Goal: Task Accomplishment & Management: Complete application form

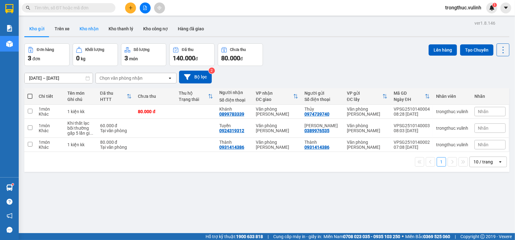
click at [96, 32] on button "Kho nhận" at bounding box center [89, 28] width 29 height 15
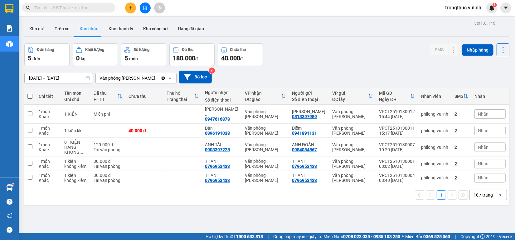
scroll to position [29, 0]
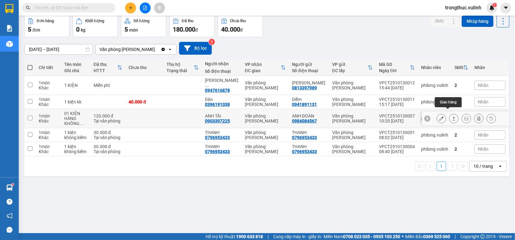
click at [452, 116] on icon at bounding box center [454, 118] width 4 height 4
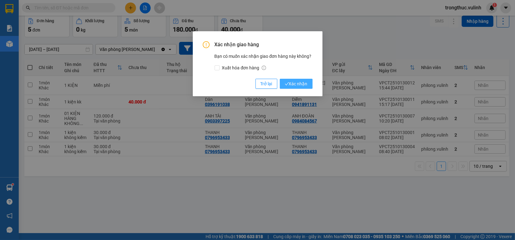
click at [293, 82] on span "Xác nhận" at bounding box center [296, 83] width 23 height 7
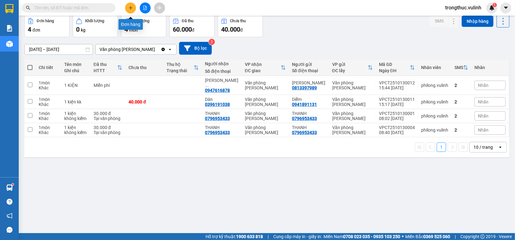
click at [129, 7] on icon "plus" at bounding box center [131, 8] width 4 height 4
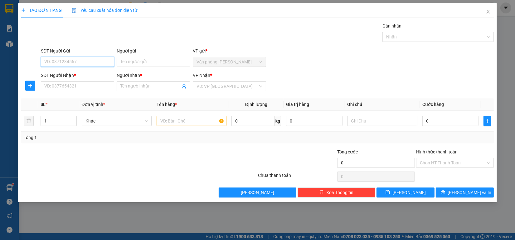
click at [100, 59] on input "SĐT Người Gửi" at bounding box center [77, 62] width 73 height 10
click at [70, 60] on input "SĐT Người Gửi" at bounding box center [77, 62] width 73 height 10
click at [85, 61] on input "0287302" at bounding box center [77, 62] width 73 height 10
click at [83, 72] on div "02873028586 - CTY [PERSON_NAME]" at bounding box center [81, 74] width 73 height 7
type input "02873028586"
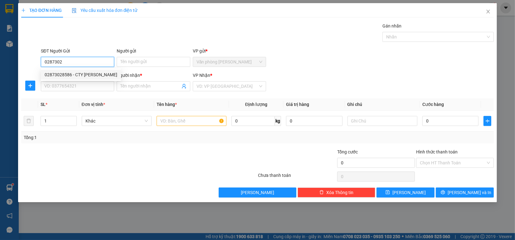
type input "CTY BÁCH QUANG"
type input "0907656480"
type input "CHỊ AN"
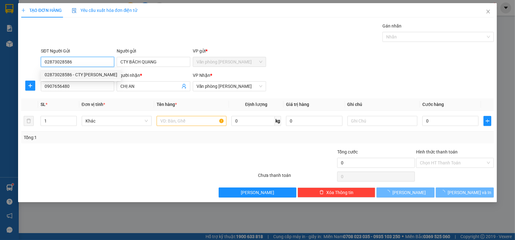
type input "60.000"
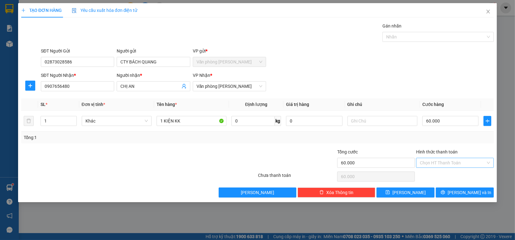
drag, startPoint x: 467, startPoint y: 158, endPoint x: 464, endPoint y: 165, distance: 7.5
click at [466, 158] on input "Hình thức thanh toán" at bounding box center [453, 162] width 66 height 9
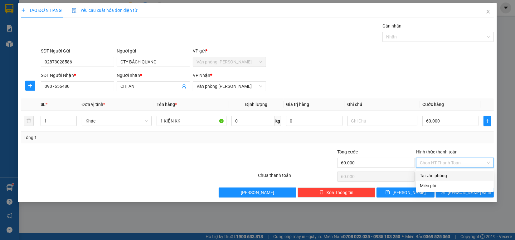
click at [460, 175] on div "Tại văn phòng" at bounding box center [455, 175] width 70 height 7
type input "0"
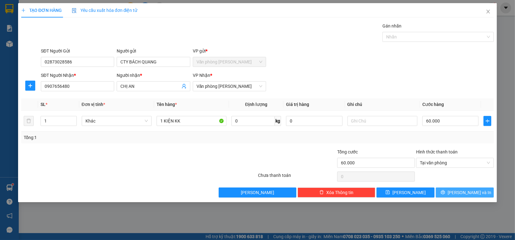
click at [461, 191] on span "[PERSON_NAME] và In" at bounding box center [470, 192] width 44 height 7
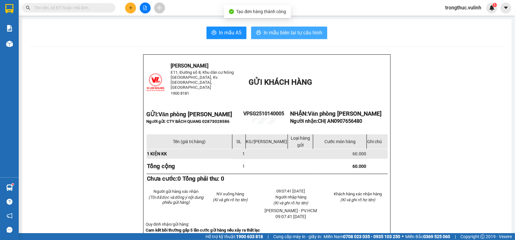
click at [276, 37] on button "In mẫu biên lai tự cấu hình" at bounding box center [289, 33] width 76 height 12
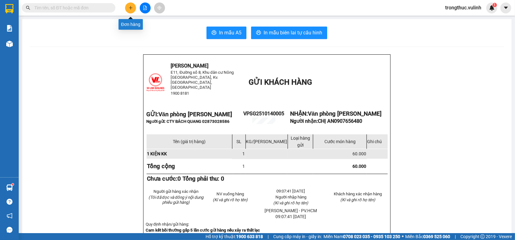
click at [129, 7] on icon "plus" at bounding box center [131, 8] width 4 height 4
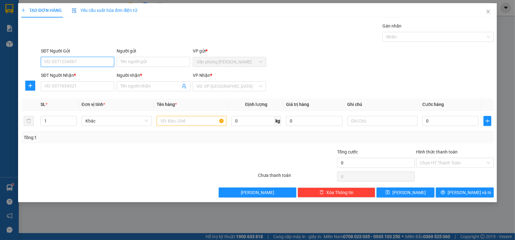
click at [84, 63] on input "SĐT Người Gửi" at bounding box center [77, 62] width 73 height 10
click at [105, 66] on input "SĐT Người Gửi" at bounding box center [77, 62] width 73 height 10
click at [84, 66] on input "SĐT Người Gửi" at bounding box center [77, 62] width 73 height 10
type input "0932316141"
click at [133, 61] on input "Người gửi" at bounding box center [153, 62] width 73 height 10
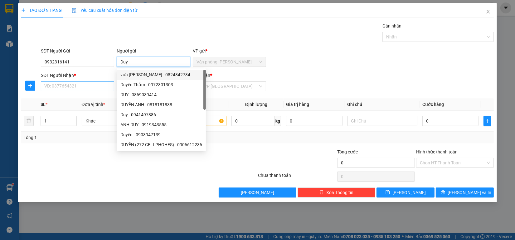
type input "Duy"
click at [83, 91] on input "SĐT Người Nhận *" at bounding box center [77, 86] width 73 height 10
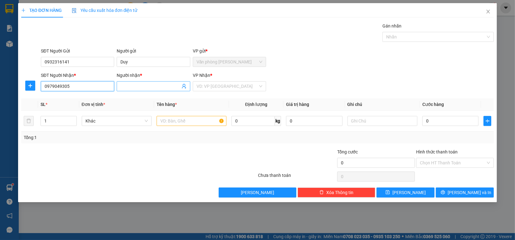
type input "0979049305"
click at [136, 87] on input "Người nhận *" at bounding box center [150, 86] width 60 height 7
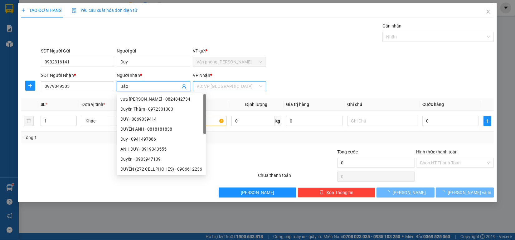
type input "Bảo"
click at [212, 87] on input "search" at bounding box center [227, 85] width 61 height 9
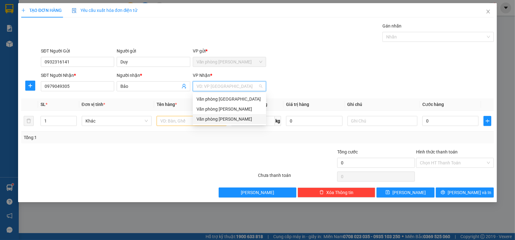
click at [219, 119] on div "Văn phòng [PERSON_NAME]" at bounding box center [230, 118] width 66 height 7
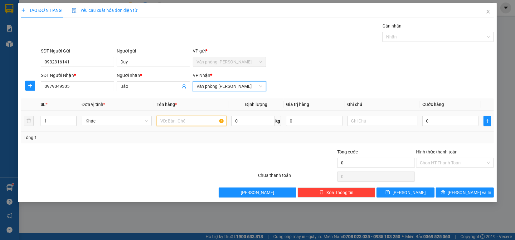
click at [183, 124] on input "text" at bounding box center [192, 121] width 70 height 10
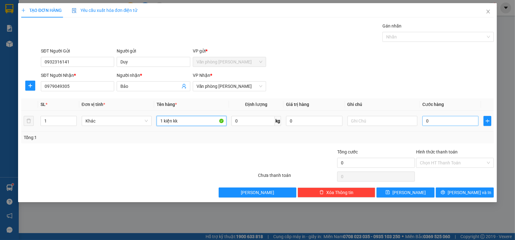
type input "1 kiện kk"
click at [445, 120] on input "0" at bounding box center [451, 121] width 56 height 10
type input "50"
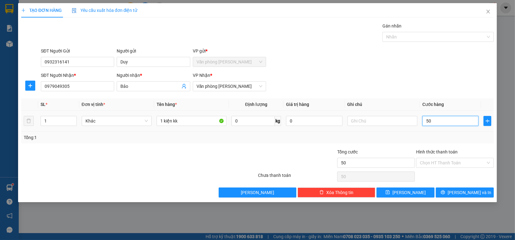
type input "500"
type input "5.000"
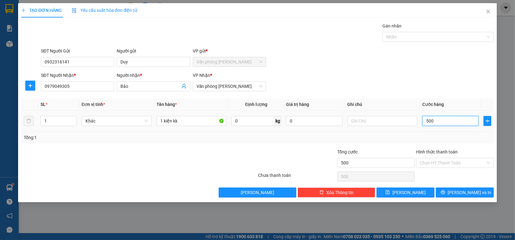
type input "5.000"
type input "50.000"
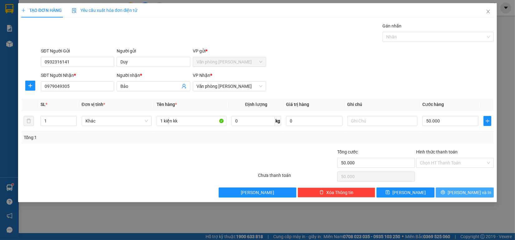
click at [473, 193] on span "[PERSON_NAME] và In" at bounding box center [470, 192] width 44 height 7
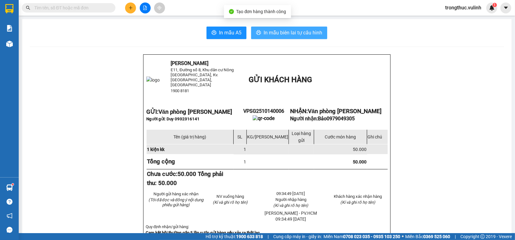
click at [297, 35] on span "In mẫu biên lai tự cấu hình" at bounding box center [293, 33] width 59 height 8
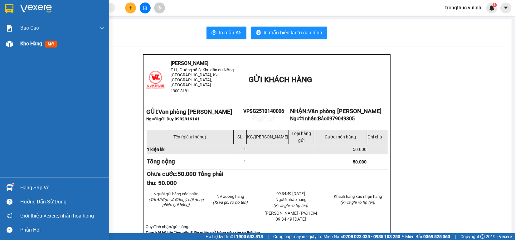
click at [5, 47] on div at bounding box center [9, 43] width 11 height 11
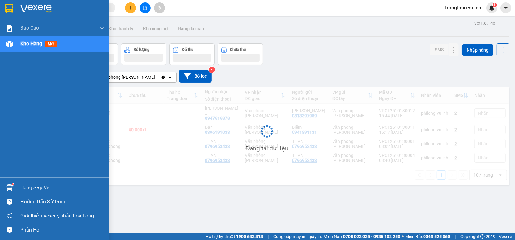
click at [5, 45] on div at bounding box center [9, 43] width 11 height 11
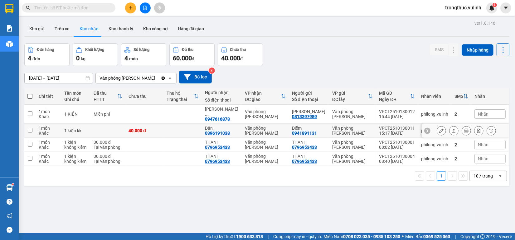
drag, startPoint x: 176, startPoint y: 124, endPoint x: 172, endPoint y: 138, distance: 14.5
click at [176, 125] on td at bounding box center [183, 131] width 38 height 14
checkbox input "true"
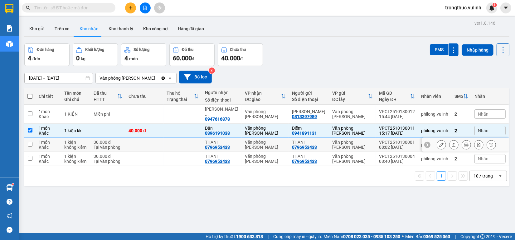
drag, startPoint x: 172, startPoint y: 138, endPoint x: 171, endPoint y: 149, distance: 10.7
click at [171, 143] on td at bounding box center [183, 145] width 38 height 14
checkbox input "true"
click at [171, 159] on td at bounding box center [183, 159] width 38 height 14
checkbox input "true"
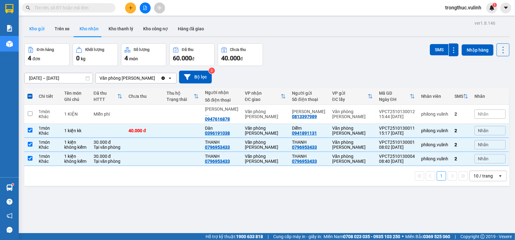
click at [39, 29] on button "Kho gửi" at bounding box center [36, 28] width 25 height 15
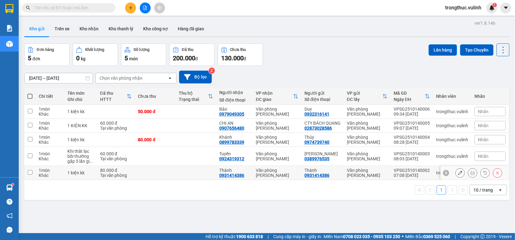
click at [193, 180] on td at bounding box center [196, 173] width 41 height 14
checkbox input "true"
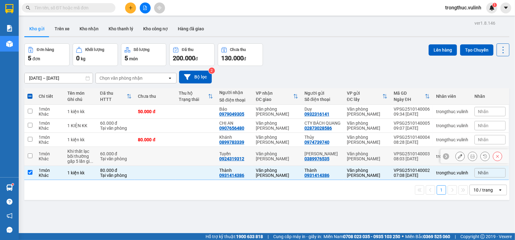
click at [191, 163] on td at bounding box center [196, 156] width 41 height 19
checkbox input "true"
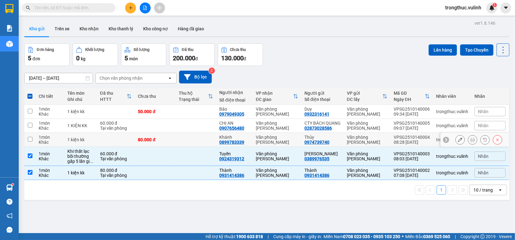
click at [191, 144] on td at bounding box center [196, 140] width 41 height 14
checkbox input "true"
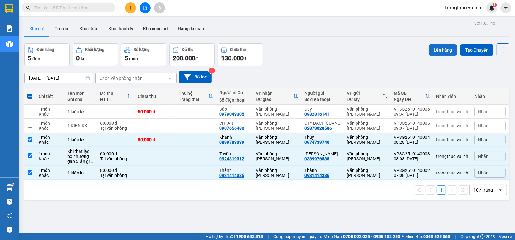
click at [433, 48] on button "Lên hàng" at bounding box center [443, 49] width 28 height 11
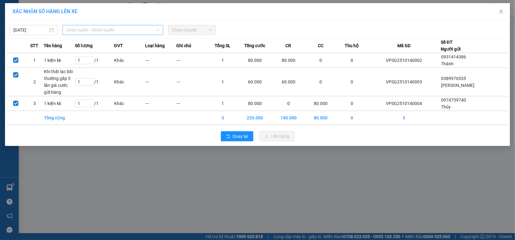
click at [141, 31] on span "Chọn tuyến - nhóm tuyến" at bounding box center [112, 29] width 93 height 9
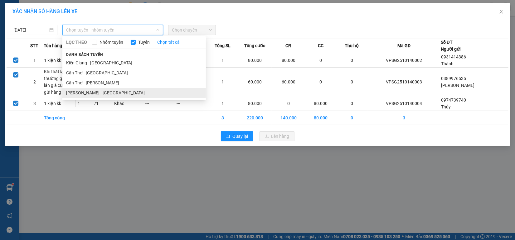
click at [109, 91] on li "[PERSON_NAME] - [GEOGRAPHIC_DATA]" at bounding box center [134, 93] width 144 height 10
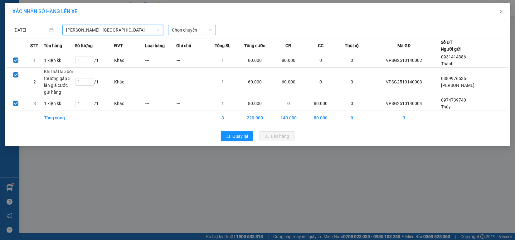
click at [195, 30] on span "Chọn chuyến" at bounding box center [192, 29] width 40 height 9
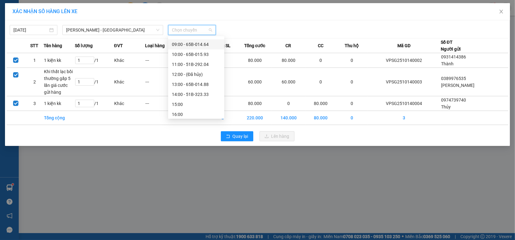
scroll to position [39, 0]
click at [208, 82] on div "09:00 - 65B-014.64" at bounding box center [196, 83] width 49 height 7
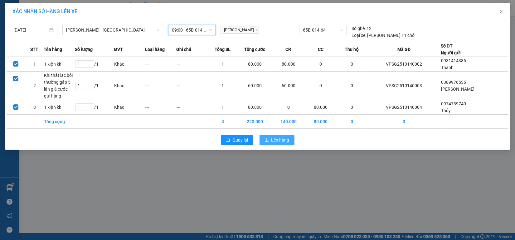
click at [271, 140] on button "Lên hàng" at bounding box center [277, 140] width 35 height 10
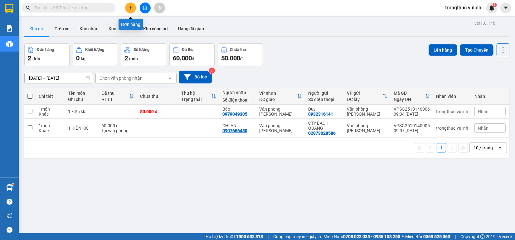
click at [130, 3] on button at bounding box center [130, 7] width 11 height 11
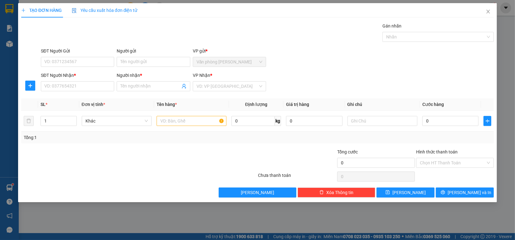
click at [88, 67] on div "SĐT Người Gửi VD: 0371234567" at bounding box center [77, 58] width 73 height 22
click at [94, 55] on div "SĐT Người Gửi" at bounding box center [77, 51] width 73 height 9
click at [94, 58] on input "SĐT Người Gửi" at bounding box center [77, 62] width 73 height 10
type input "0925284444"
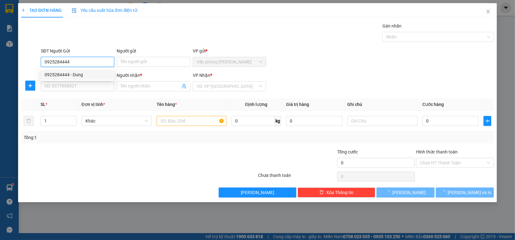
click at [82, 78] on div "0925284444 - Dung" at bounding box center [77, 75] width 73 height 10
type input "Dung"
type input "0589797968"
type input "duyên"
type input "60.000"
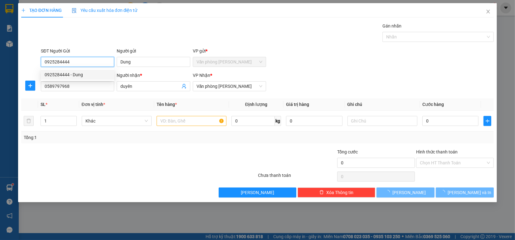
type input "60.000"
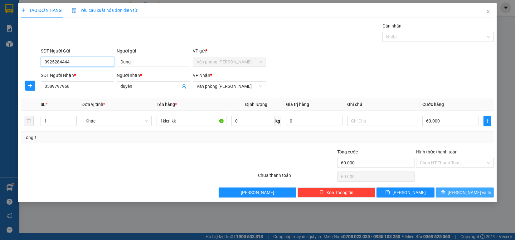
type input "0925284444"
click at [462, 192] on span "[PERSON_NAME] và In" at bounding box center [470, 192] width 44 height 7
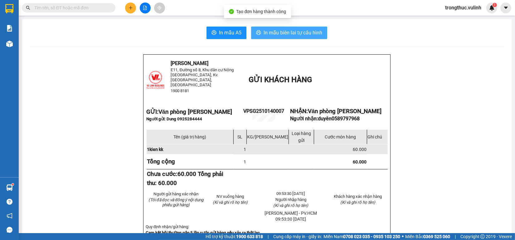
click at [302, 35] on span "In mẫu biên lai tự cấu hình" at bounding box center [293, 33] width 59 height 8
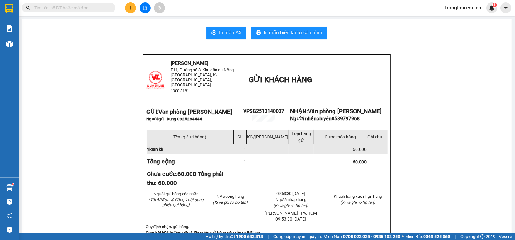
click at [130, 10] on button at bounding box center [130, 7] width 11 height 11
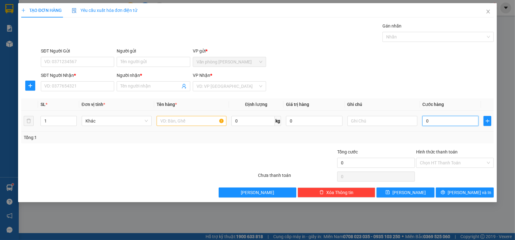
click at [428, 122] on input "0" at bounding box center [451, 121] width 56 height 10
type input "20"
type input "230"
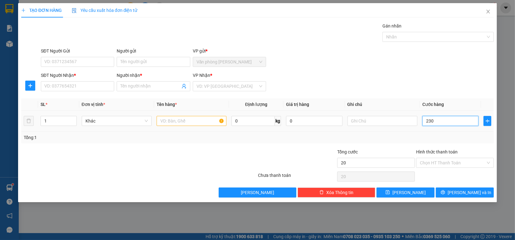
type input "230"
type input "2.300"
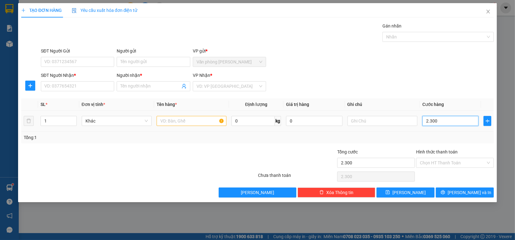
type input "23.000"
type input "230.000"
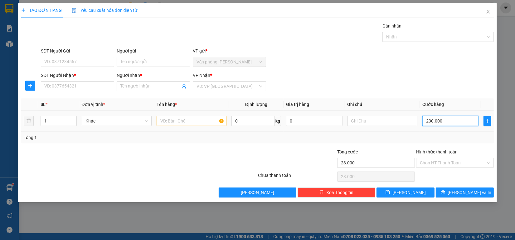
type input "230.000"
click at [100, 56] on div "SĐT Người Gửi" at bounding box center [77, 51] width 73 height 9
click at [100, 60] on input "SĐT Người Gửi" at bounding box center [77, 62] width 73 height 10
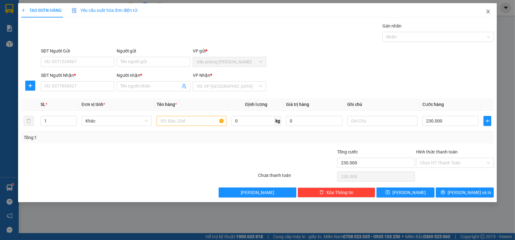
click at [492, 13] on span "Close" at bounding box center [488, 11] width 17 height 17
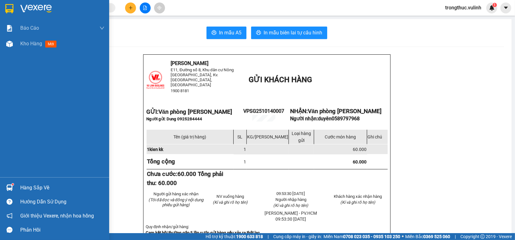
click at [15, 43] on div "Kho hàng mới" at bounding box center [54, 44] width 109 height 16
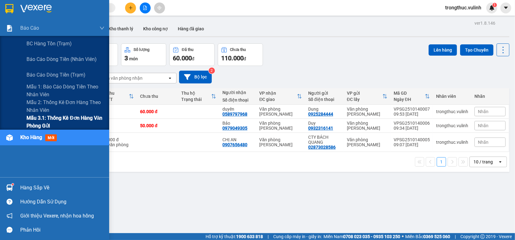
click at [38, 117] on span "Mẫu 3.1: Thống kê đơn hàng văn phòng gửi" at bounding box center [66, 122] width 78 height 16
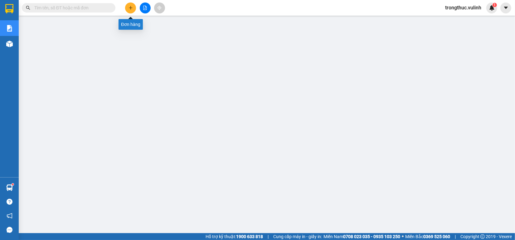
click at [132, 9] on icon "plus" at bounding box center [131, 8] width 4 height 4
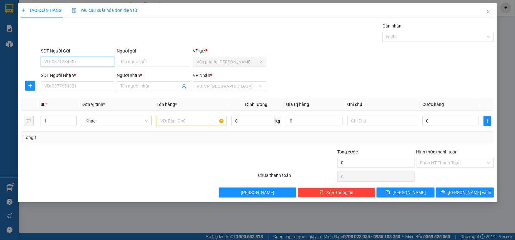
click at [106, 66] on input "SĐT Người Gửi" at bounding box center [77, 62] width 73 height 10
type input "0932138079"
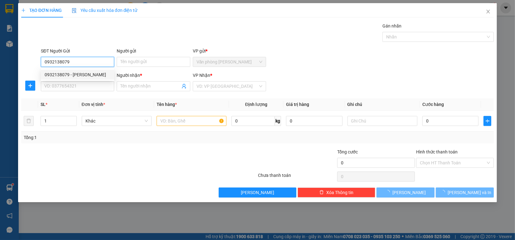
click at [103, 74] on div "0932138079 - [PERSON_NAME]" at bounding box center [78, 74] width 66 height 7
type input "[PERSON_NAME]"
type input "0963644873"
type input "[PERSON_NAME]"
type input "120.000"
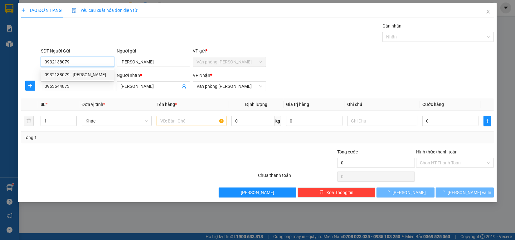
type input "120.000"
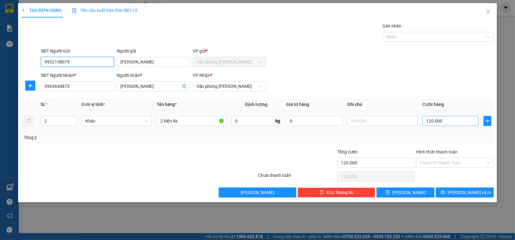
type input "0932138079"
click at [468, 119] on input "120.000" at bounding box center [451, 121] width 56 height 10
type input "80.000"
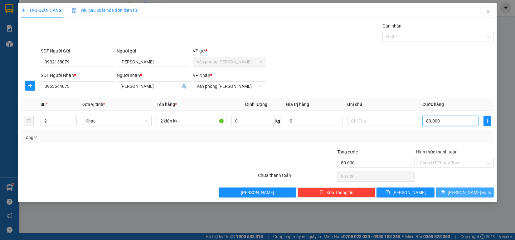
type input "80.000"
click at [477, 190] on span "[PERSON_NAME] và In" at bounding box center [470, 192] width 44 height 7
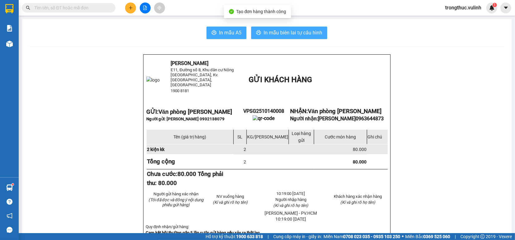
click at [275, 38] on button "In mẫu biên lai tự cấu hình" at bounding box center [289, 33] width 76 height 12
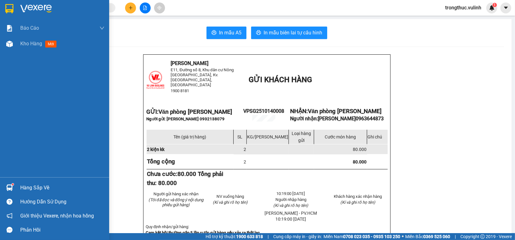
click at [13, 187] on div at bounding box center [9, 187] width 11 height 11
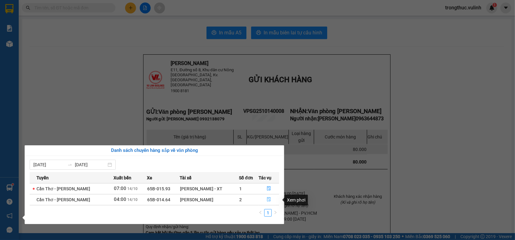
click at [269, 197] on icon "file-done" at bounding box center [269, 199] width 4 height 4
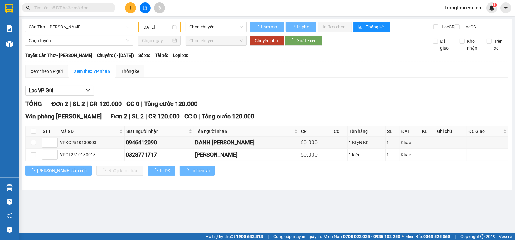
type input "[DATE]"
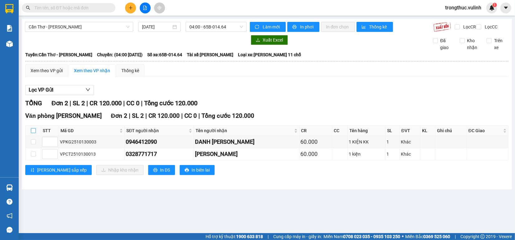
click at [32, 133] on input "checkbox" at bounding box center [33, 130] width 5 height 5
checkbox input "true"
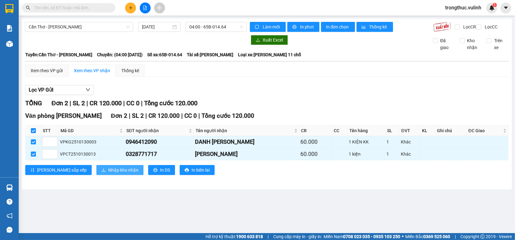
click at [108, 173] on span "Nhập kho nhận" at bounding box center [123, 169] width 30 height 7
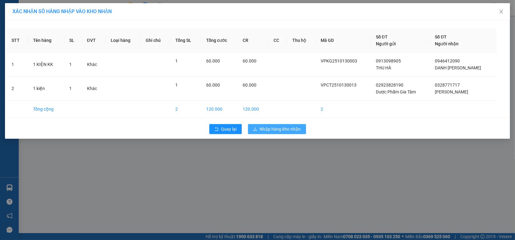
click at [267, 129] on span "Nhập hàng kho nhận" at bounding box center [280, 128] width 41 height 7
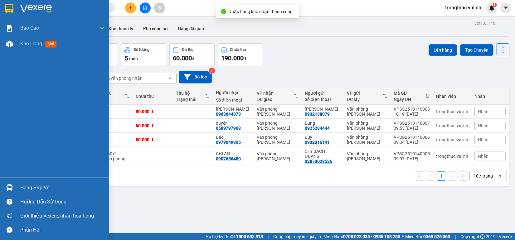
click at [7, 185] on img at bounding box center [9, 187] width 7 height 7
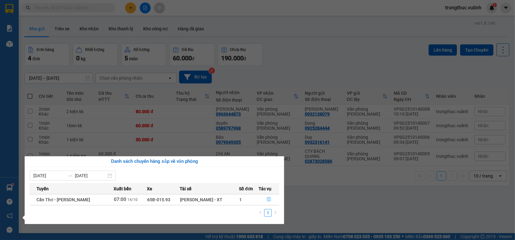
click at [264, 198] on button "button" at bounding box center [269, 199] width 20 height 10
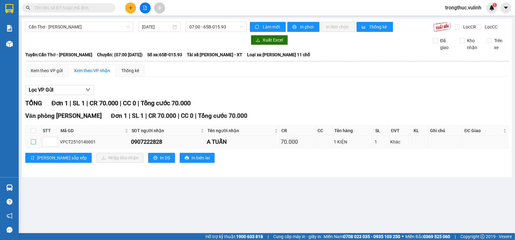
click at [31, 144] on input "checkbox" at bounding box center [33, 141] width 5 height 5
checkbox input "true"
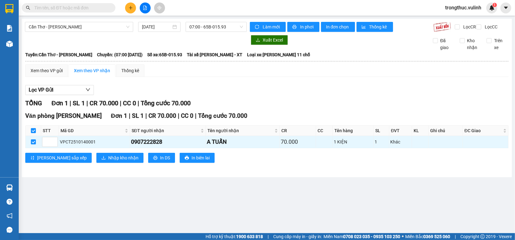
click at [99, 167] on div "Văn phòng [GEOGRAPHIC_DATA] 1 | SL 1 | CR 70.000 | CC 0 | Tổng cước 70.000 STT …" at bounding box center [266, 139] width 483 height 56
click at [99, 163] on button "Nhập kho nhận" at bounding box center [119, 158] width 47 height 10
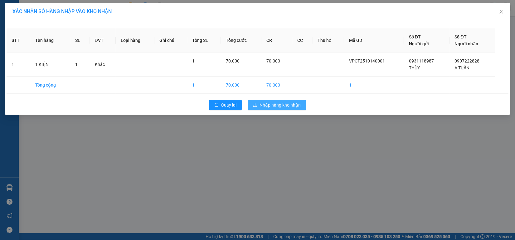
click at [269, 105] on span "Nhập hàng kho nhận" at bounding box center [280, 104] width 41 height 7
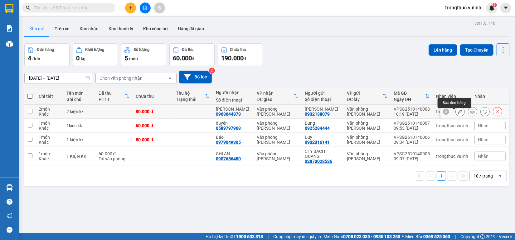
click at [458, 114] on icon at bounding box center [460, 111] width 4 height 4
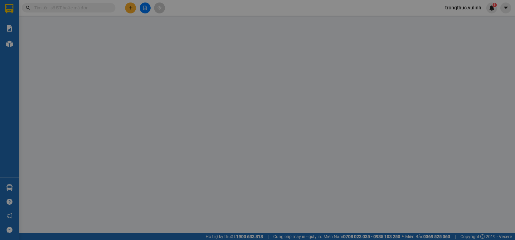
type input "0932138079"
type input "[PERSON_NAME]"
type input "0963644873"
type input "[PERSON_NAME]"
type input "80.000"
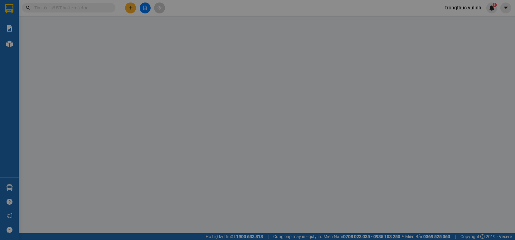
type input "80.000"
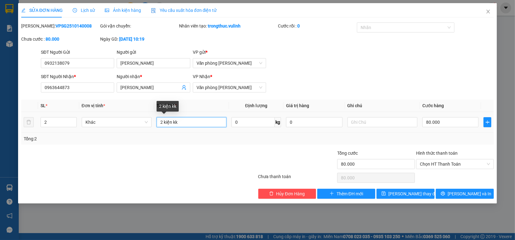
click at [164, 122] on input "2 kiện kk" at bounding box center [192, 122] width 70 height 10
type input "1 kiện kk"
type input "1"
click at [72, 123] on icon "down" at bounding box center [73, 124] width 2 height 2
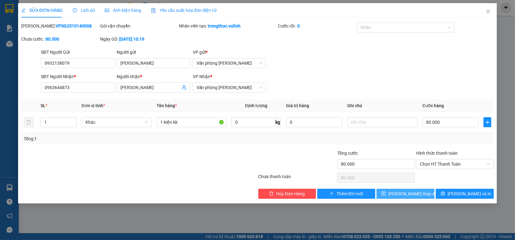
click at [430, 193] on button "[PERSON_NAME] thay đổi" at bounding box center [406, 194] width 58 height 10
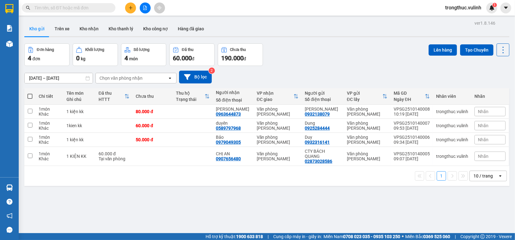
click at [30, 97] on span at bounding box center [29, 96] width 5 height 5
click at [30, 93] on input "checkbox" at bounding box center [30, 93] width 0 height 0
checkbox input "true"
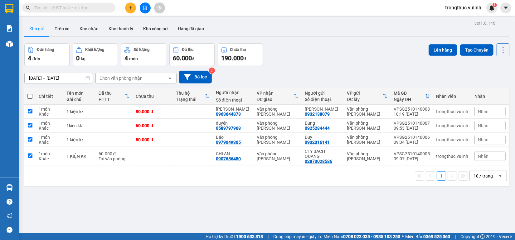
checkbox input "true"
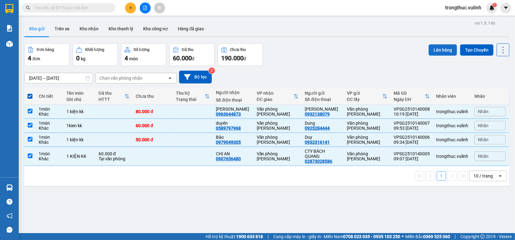
click at [429, 49] on button "Lên hàng" at bounding box center [443, 49] width 28 height 11
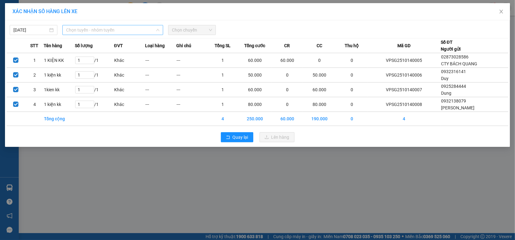
click at [106, 33] on span "Chọn tuyến - nhóm tuyến" at bounding box center [112, 29] width 93 height 9
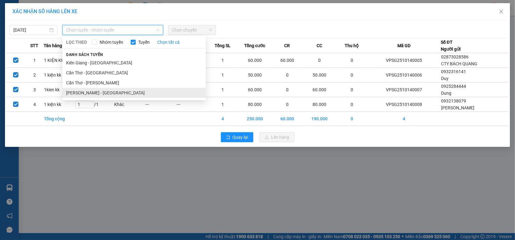
click at [102, 90] on li "[PERSON_NAME] - [GEOGRAPHIC_DATA]" at bounding box center [134, 93] width 144 height 10
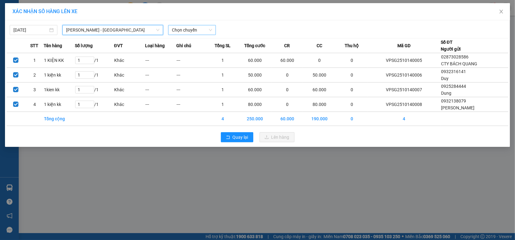
click at [190, 33] on span "Chọn chuyến" at bounding box center [192, 29] width 40 height 9
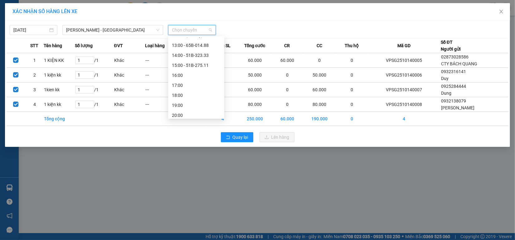
scroll to position [39, 0]
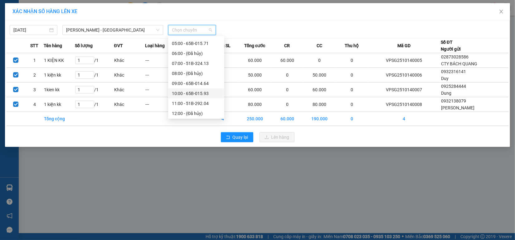
click at [205, 88] on div "10:00 - 65B-015.93" at bounding box center [196, 93] width 56 height 10
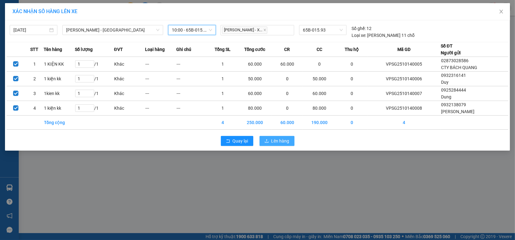
click at [281, 142] on span "Lên hàng" at bounding box center [281, 140] width 18 height 7
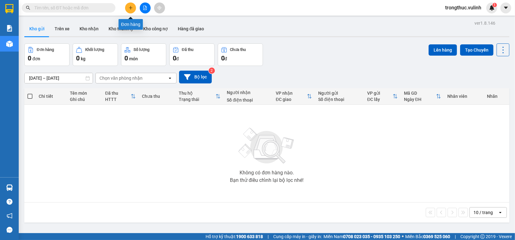
click at [131, 13] on button at bounding box center [130, 7] width 11 height 11
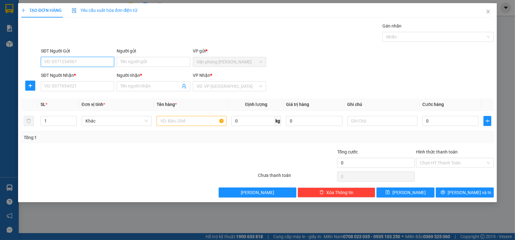
click at [72, 60] on input "SĐT Người Gửi" at bounding box center [77, 62] width 73 height 10
type input "0966640018"
click at [77, 73] on div "0966640018 - [PERSON_NAME]" at bounding box center [78, 74] width 66 height 7
type input "[PERSON_NAME]"
type input "0932477184"
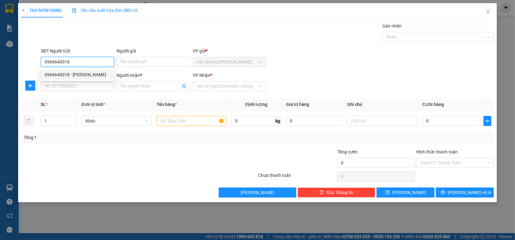
type input "Thái"
type input "70.000"
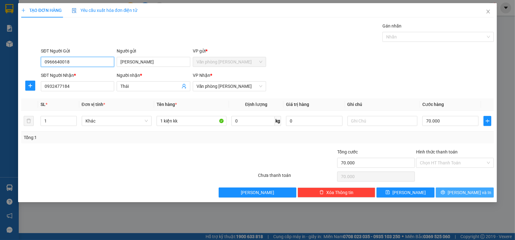
type input "0966640018"
click at [469, 190] on span "[PERSON_NAME] và In" at bounding box center [470, 192] width 44 height 7
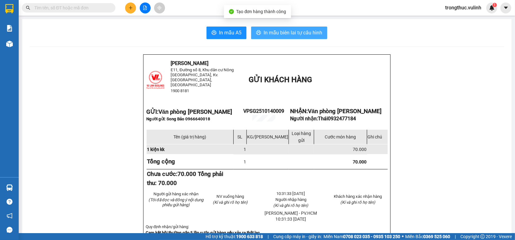
click at [294, 34] on span "In mẫu biên lai tự cấu hình" at bounding box center [293, 33] width 59 height 8
